Goal: Information Seeking & Learning: Compare options

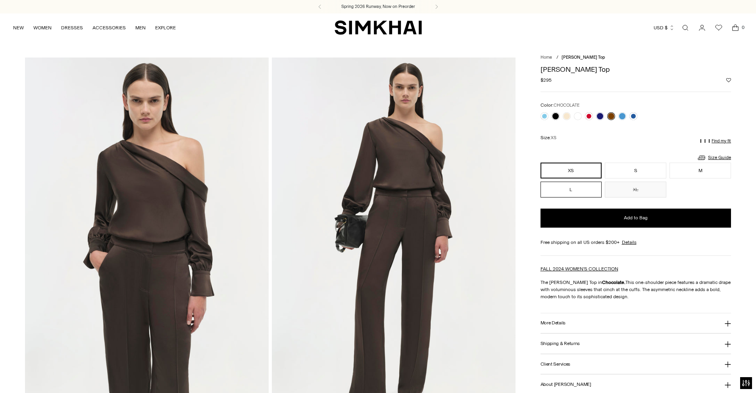
click at [570, 188] on button "L" at bounding box center [570, 190] width 61 height 16
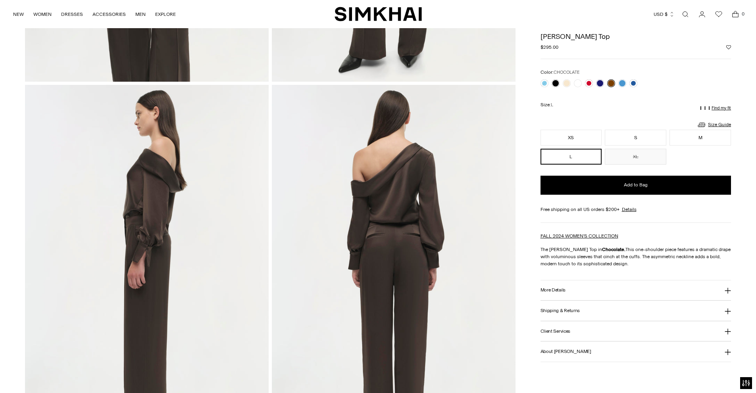
scroll to position [346, 0]
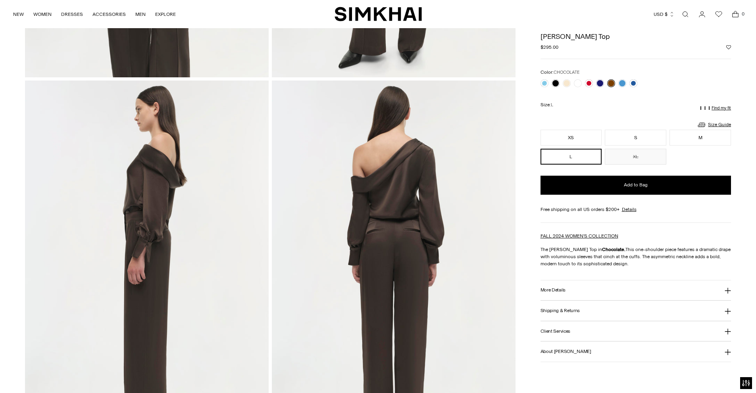
click at [726, 289] on icon at bounding box center [727, 291] width 6 height 6
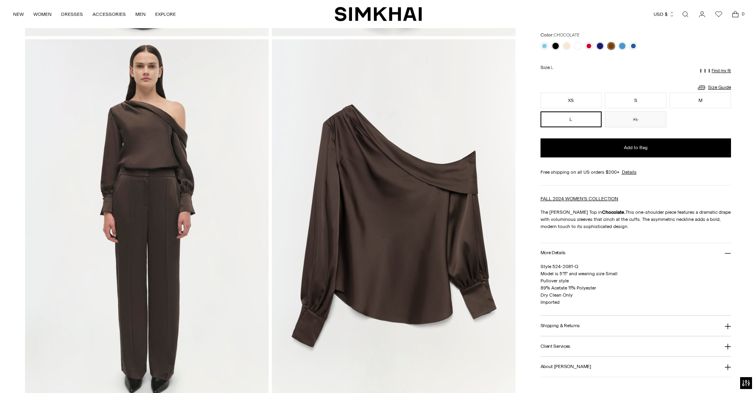
scroll to position [757, 0]
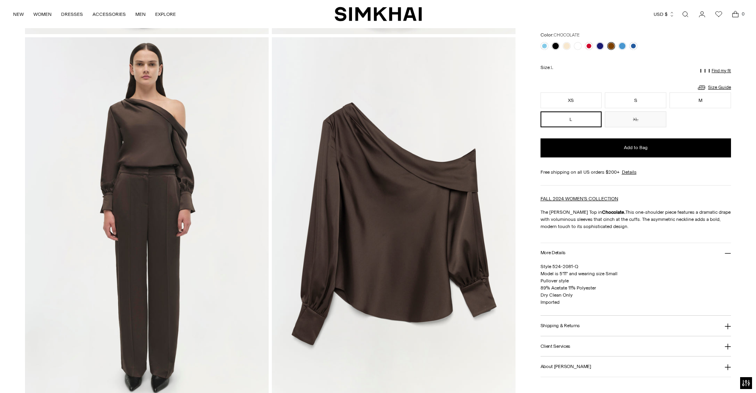
drag, startPoint x: 566, startPoint y: 365, endPoint x: 590, endPoint y: 356, distance: 25.6
click at [566, 365] on h3 "About [PERSON_NAME]" at bounding box center [565, 366] width 51 height 5
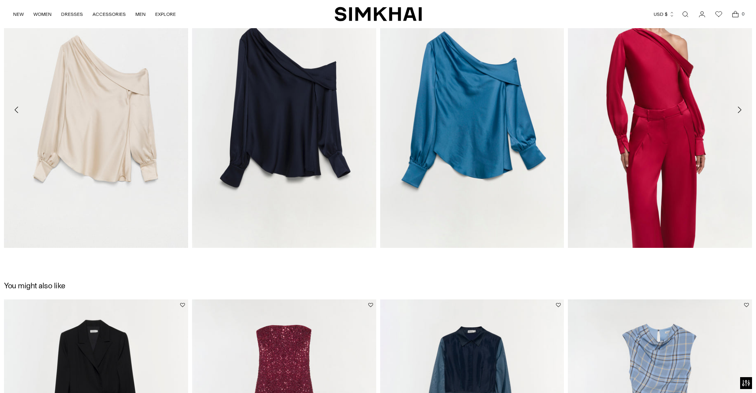
scroll to position [1238, 0]
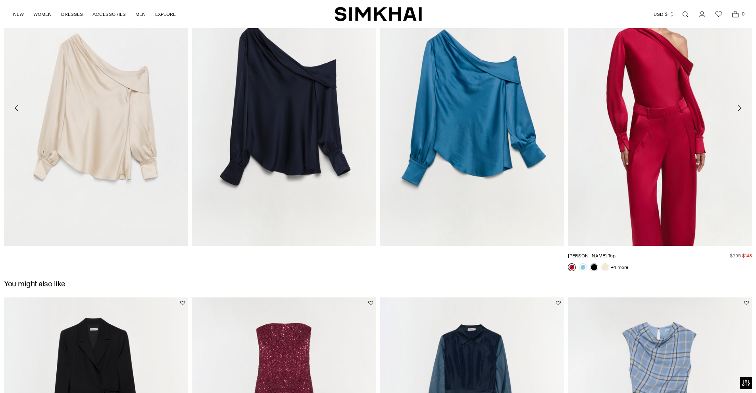
click at [615, 253] on link "[PERSON_NAME] Top" at bounding box center [592, 256] width 48 height 6
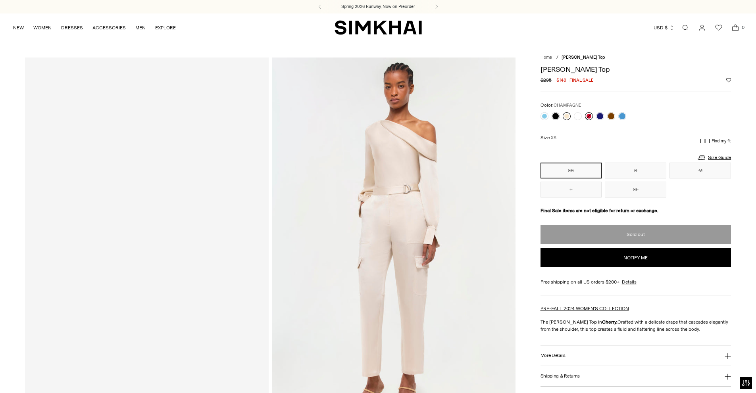
click at [565, 115] on link at bounding box center [567, 116] width 8 height 8
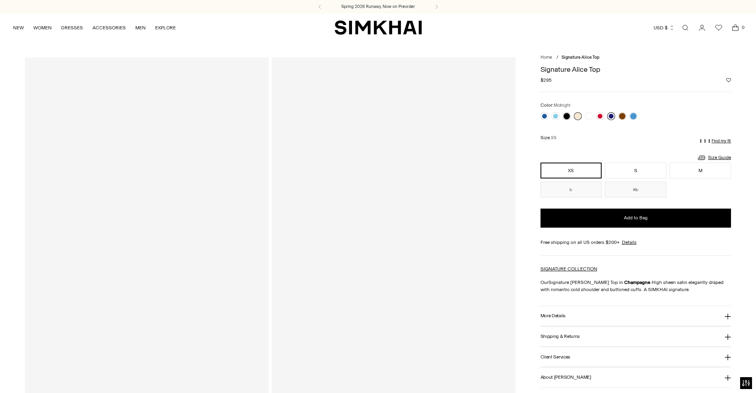
click at [609, 115] on link at bounding box center [611, 116] width 8 height 8
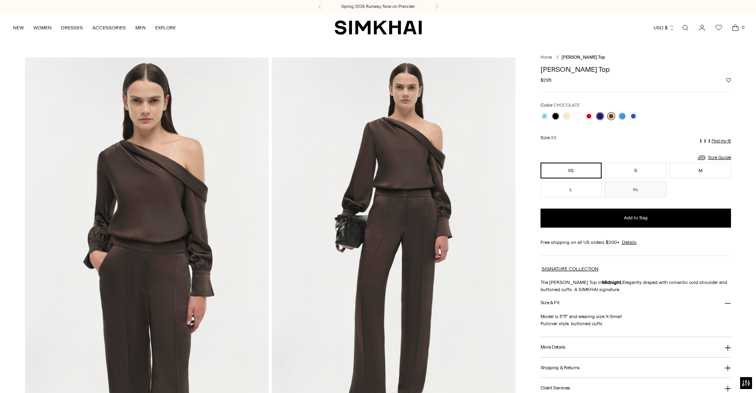
click at [611, 115] on link at bounding box center [611, 116] width 8 height 8
